Goal: Entertainment & Leisure: Consume media (video, audio)

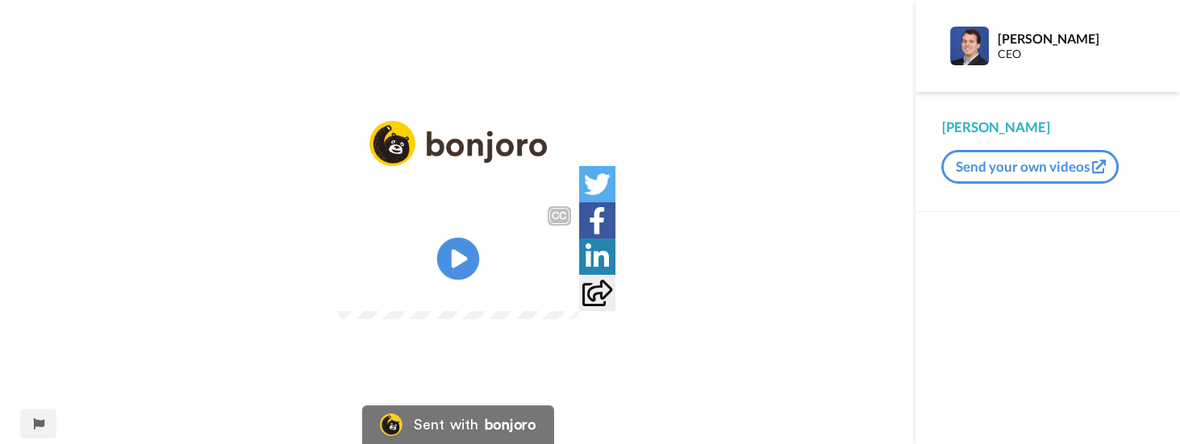
click at [460, 248] on icon at bounding box center [457, 259] width 43 height 43
click at [501, 250] on video at bounding box center [458, 258] width 242 height 121
click at [465, 263] on icon at bounding box center [457, 259] width 43 height 43
click at [440, 252] on icon at bounding box center [457, 259] width 43 height 43
click at [446, 265] on icon at bounding box center [457, 259] width 43 height 43
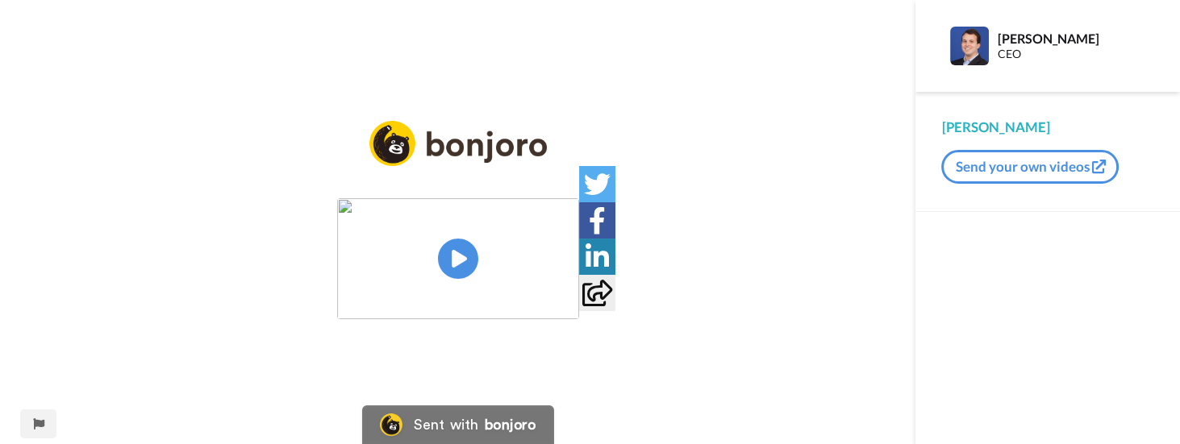
click at [468, 268] on img at bounding box center [458, 258] width 242 height 121
click at [465, 236] on icon "Play/Pause" at bounding box center [457, 259] width 43 height 77
click at [441, 242] on img at bounding box center [458, 258] width 242 height 121
click at [461, 261] on icon "Play/Pause" at bounding box center [457, 259] width 43 height 77
click at [499, 202] on video at bounding box center [458, 258] width 242 height 121
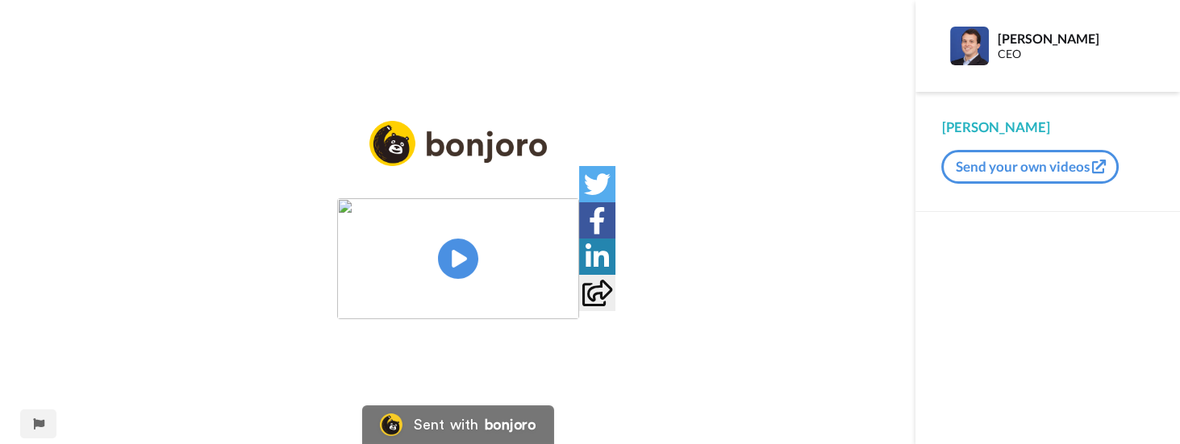
click at [449, 229] on img at bounding box center [458, 258] width 242 height 121
click at [457, 262] on icon "Play/Pause" at bounding box center [457, 259] width 43 height 77
